Goal: Transaction & Acquisition: Purchase product/service

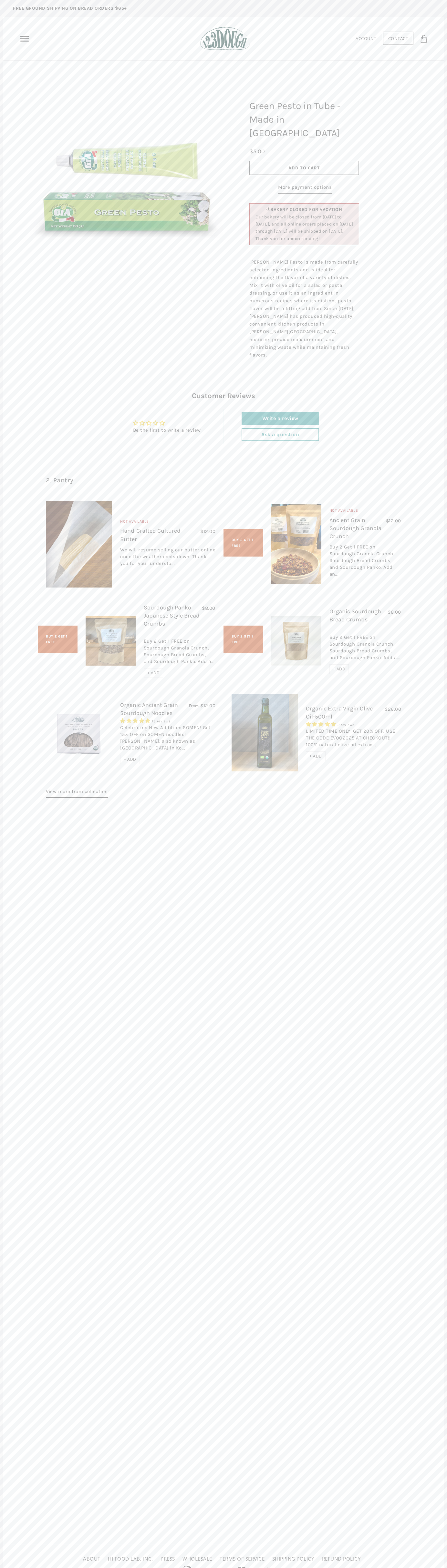
click at [334, 722] on span "5.00 stars" at bounding box center [333, 724] width 5 height 5
click at [304, 165] on span "Add to Cart" at bounding box center [304, 168] width 32 height 6
click at [405, 38] on icon at bounding box center [405, 38] width 8 height 8
